Goal: Task Accomplishment & Management: Manage account settings

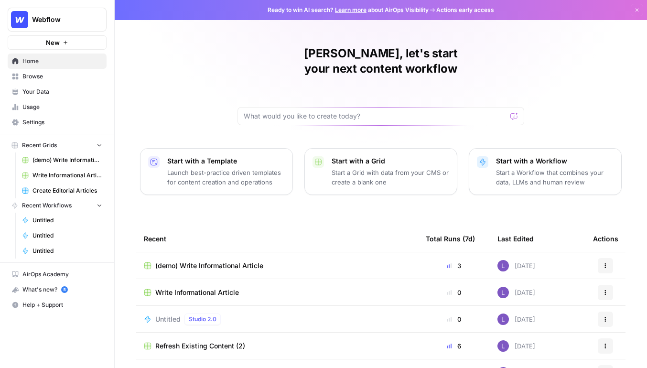
click at [84, 24] on span "Webflow" at bounding box center [61, 20] width 58 height 10
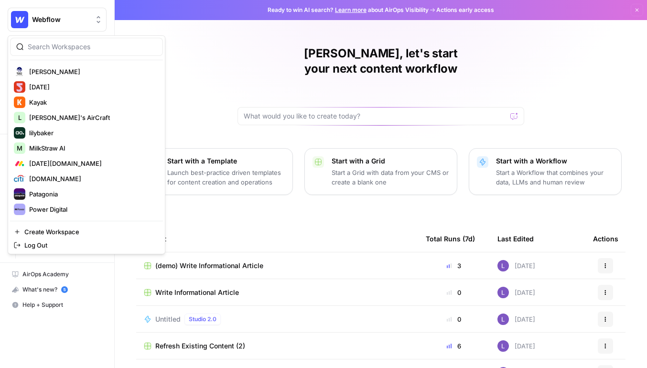
scroll to position [518, 0]
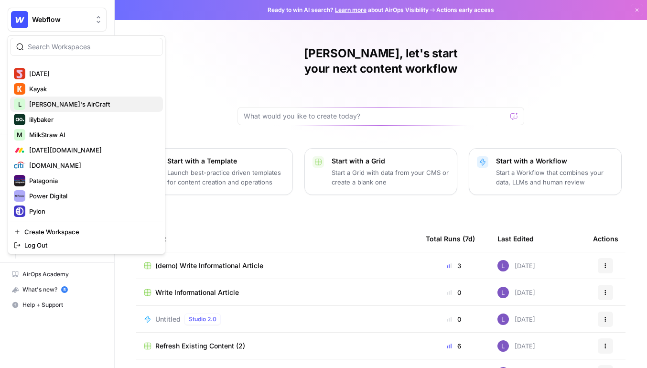
click at [82, 105] on span "[PERSON_NAME]'s AirCraft" at bounding box center [92, 104] width 126 height 10
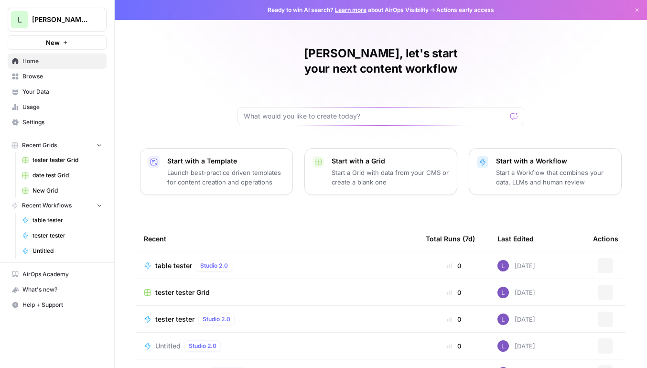
click at [73, 64] on span "Home" at bounding box center [62, 61] width 80 height 9
click at [73, 75] on span "Browse" at bounding box center [62, 76] width 80 height 9
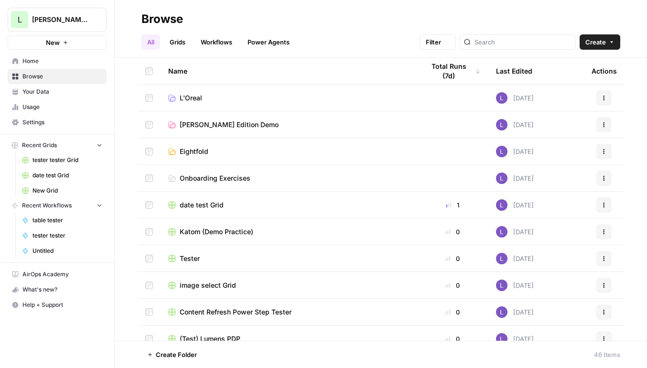
click at [72, 98] on link "Your Data" at bounding box center [57, 91] width 99 height 15
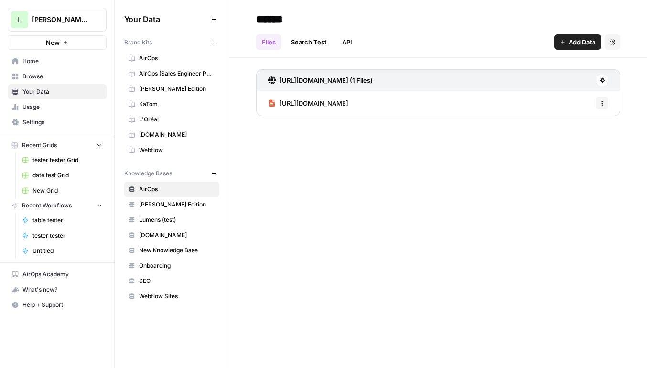
click at [210, 57] on span "AirOps" at bounding box center [177, 58] width 76 height 9
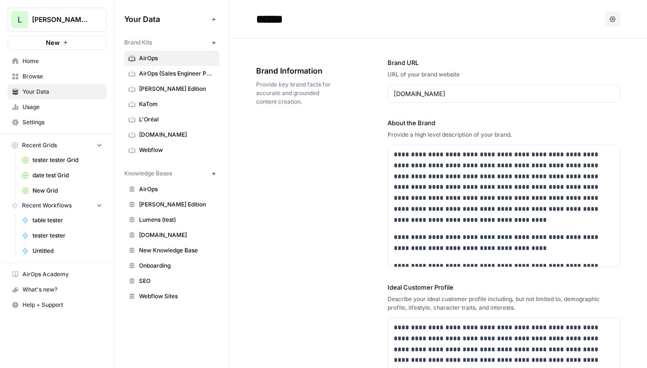
click at [615, 16] on icon "button" at bounding box center [613, 19] width 6 height 6
click at [171, 116] on span "L'Oréal" at bounding box center [177, 119] width 76 height 9
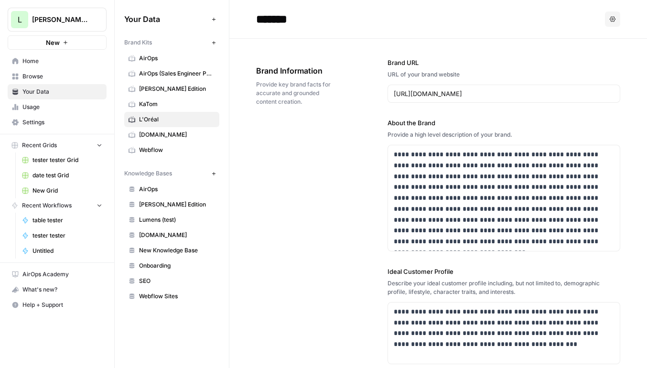
click at [613, 25] on button "Options" at bounding box center [612, 18] width 15 height 15
click at [604, 66] on span "Delete" at bounding box center [593, 63] width 31 height 10
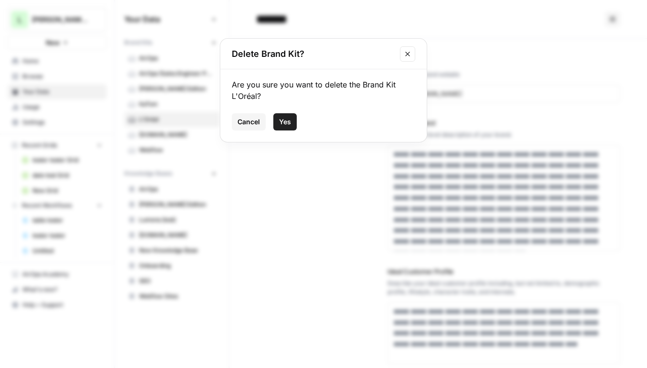
click at [283, 120] on span "Yes" at bounding box center [285, 122] width 12 height 10
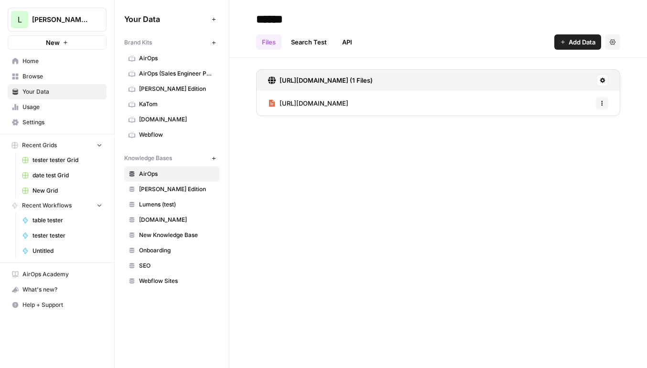
click at [599, 123] on div "https://www.airops.com (1 Files) https://www.airops.com Options" at bounding box center [438, 96] width 364 height 54
